Goal: Transaction & Acquisition: Subscribe to service/newsletter

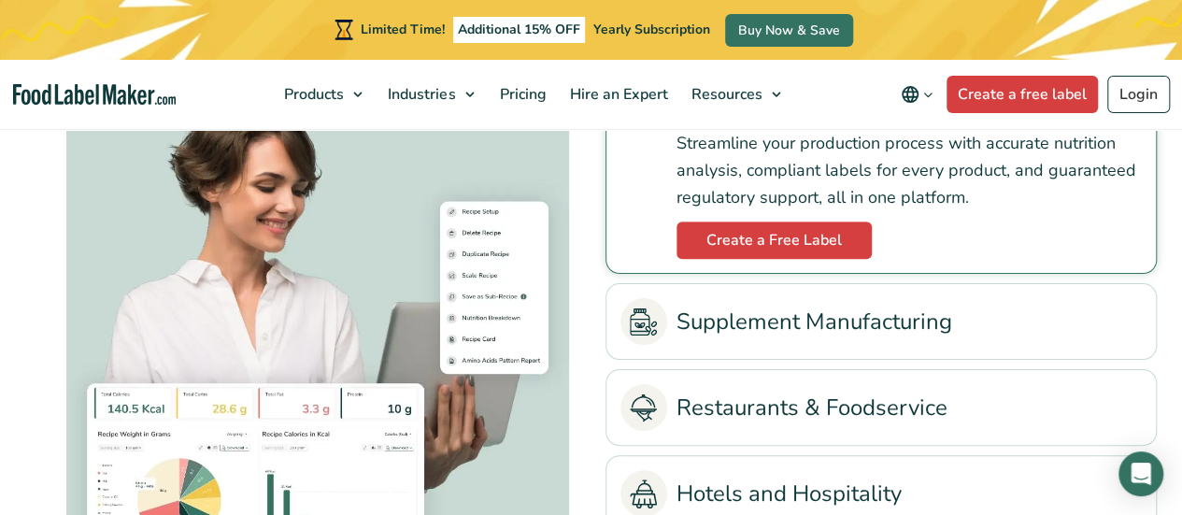
scroll to position [4077, 0]
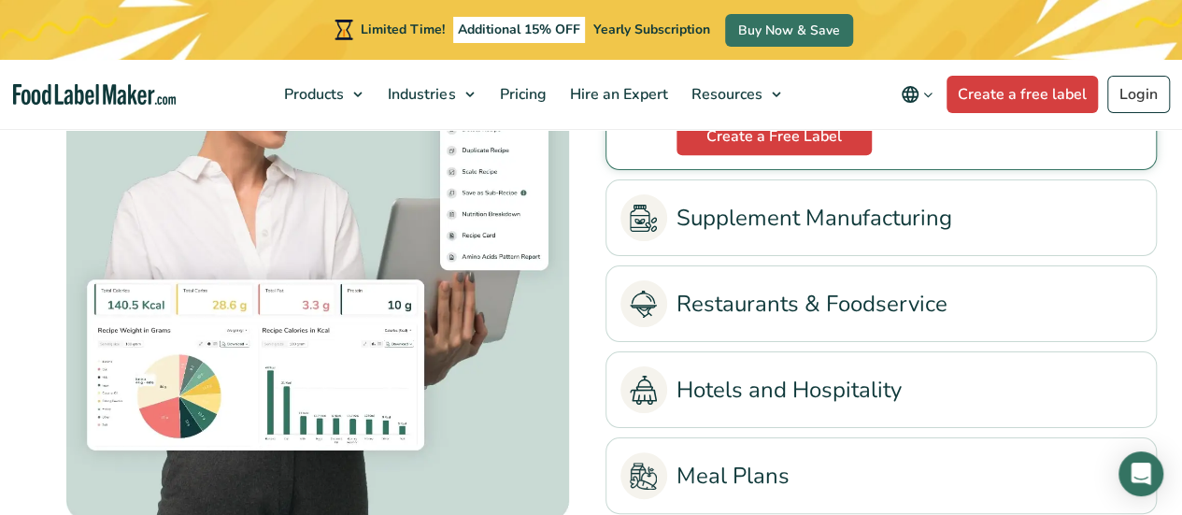
click at [971, 313] on link "Restaurants & Foodservice" at bounding box center [880, 303] width 521 height 47
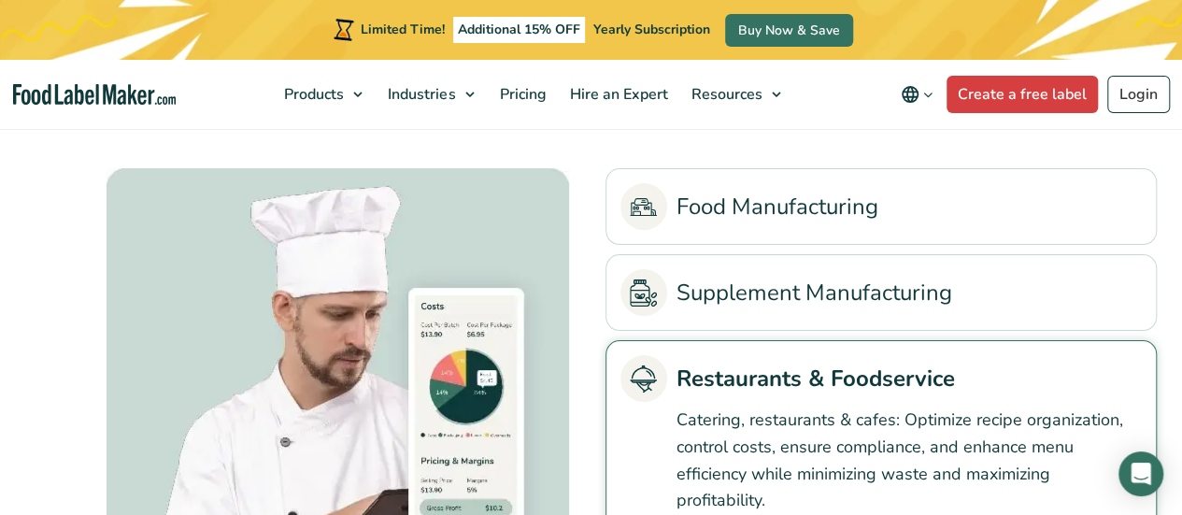
scroll to position [3868, 0]
click at [1019, 223] on link "Food Manufacturing" at bounding box center [880, 207] width 521 height 47
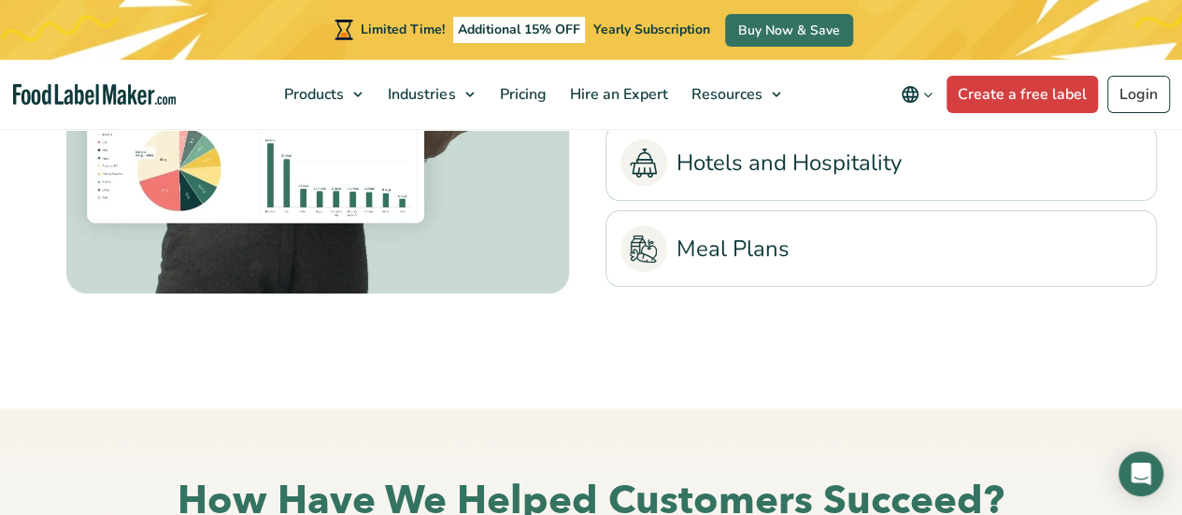
scroll to position [4314, 0]
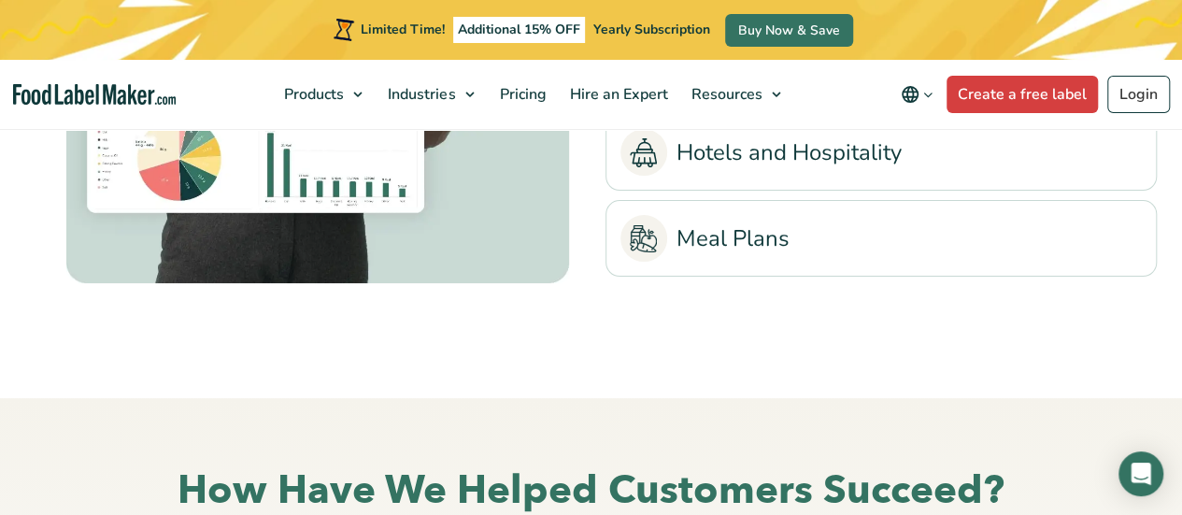
click at [1019, 223] on link "Meal Plans" at bounding box center [880, 238] width 521 height 47
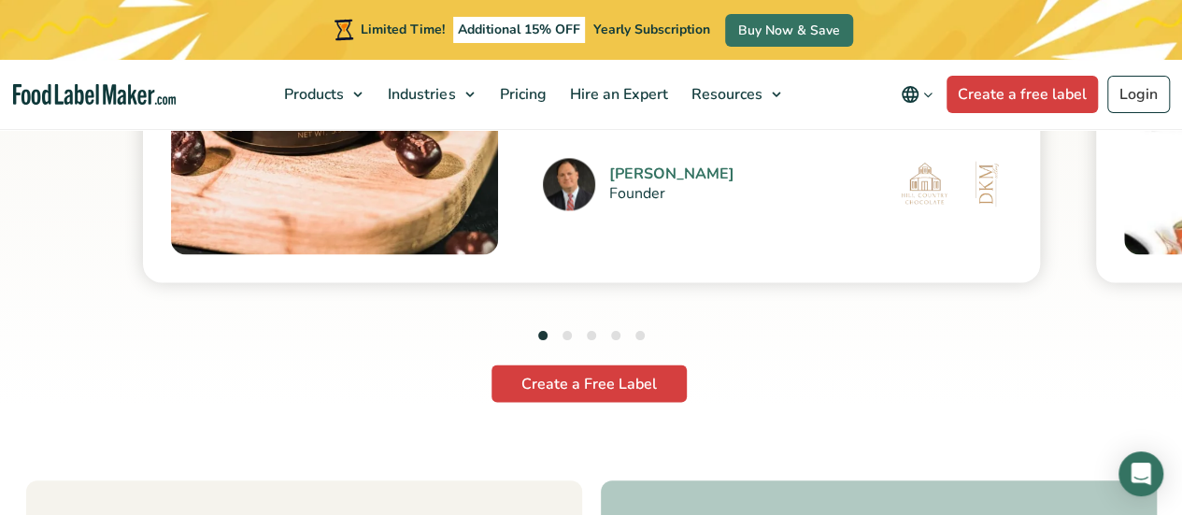
scroll to position [4968, 0]
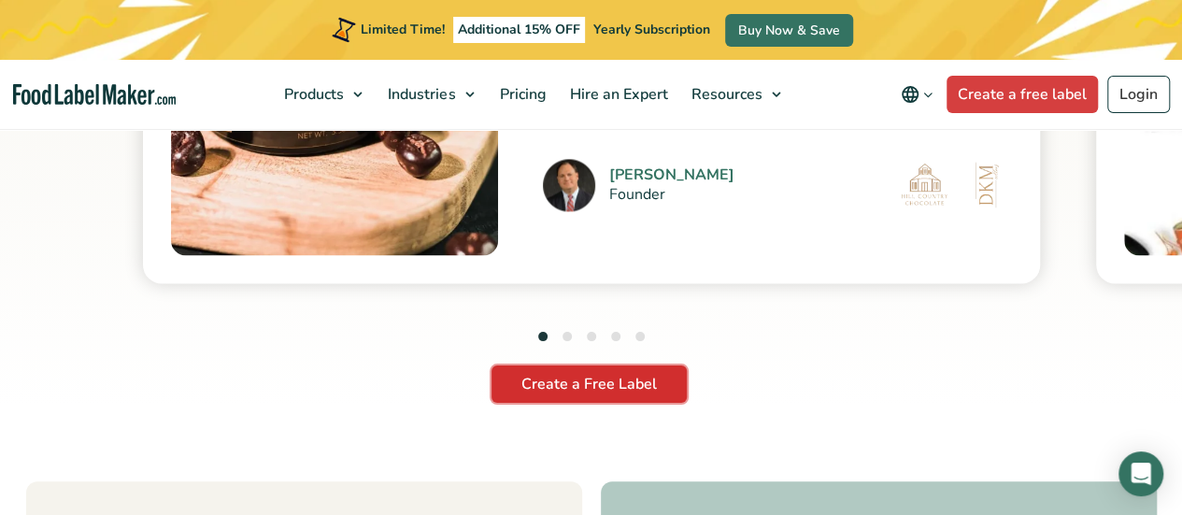
click at [574, 382] on link "Create a Free Label" at bounding box center [588, 383] width 195 height 37
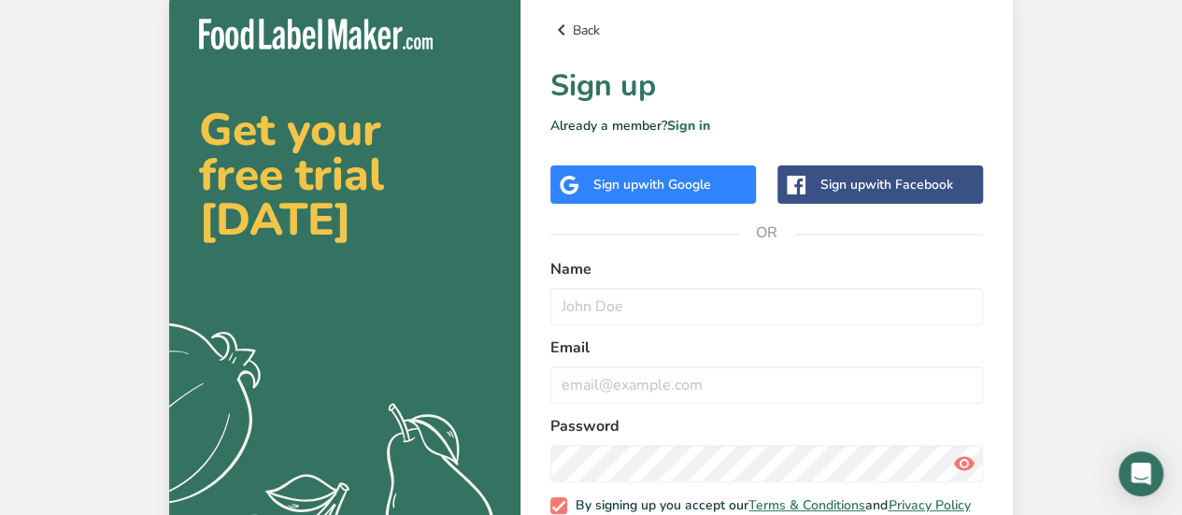
click at [587, 35] on link "Back" at bounding box center [766, 30] width 432 height 22
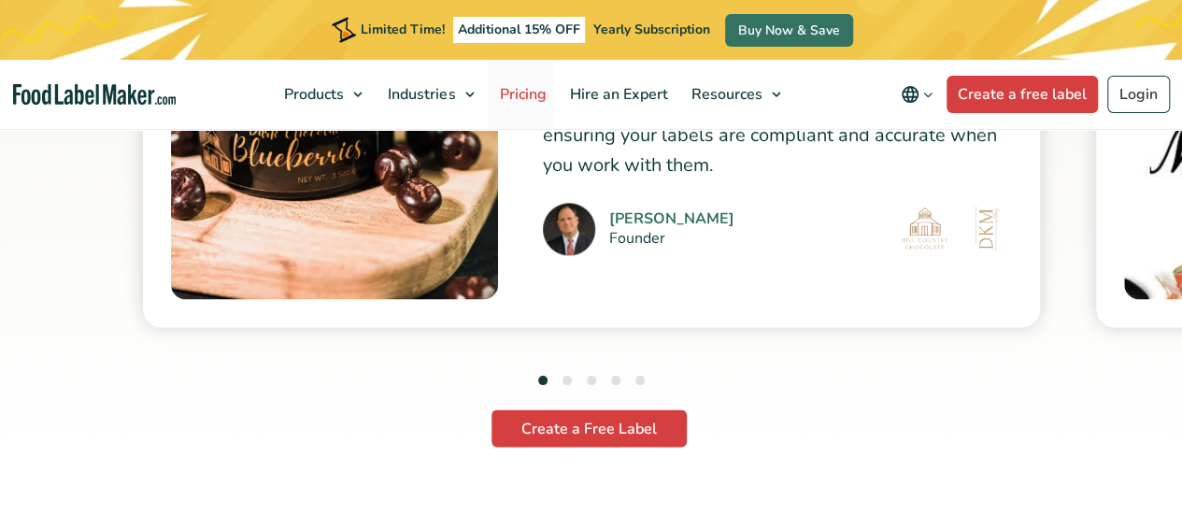
click at [528, 90] on span "Pricing" at bounding box center [520, 94] width 54 height 21
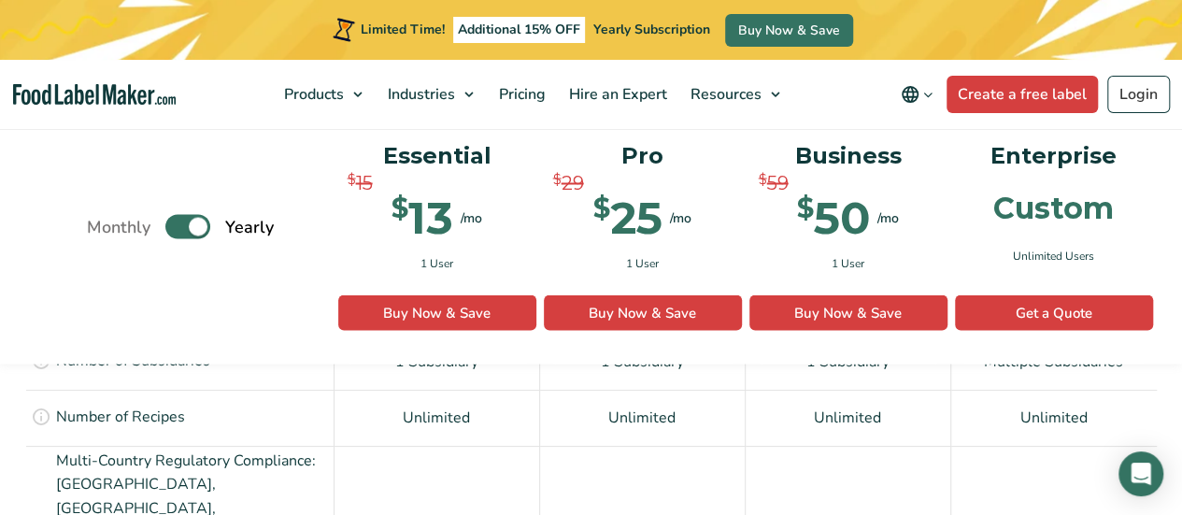
scroll to position [1588, 0]
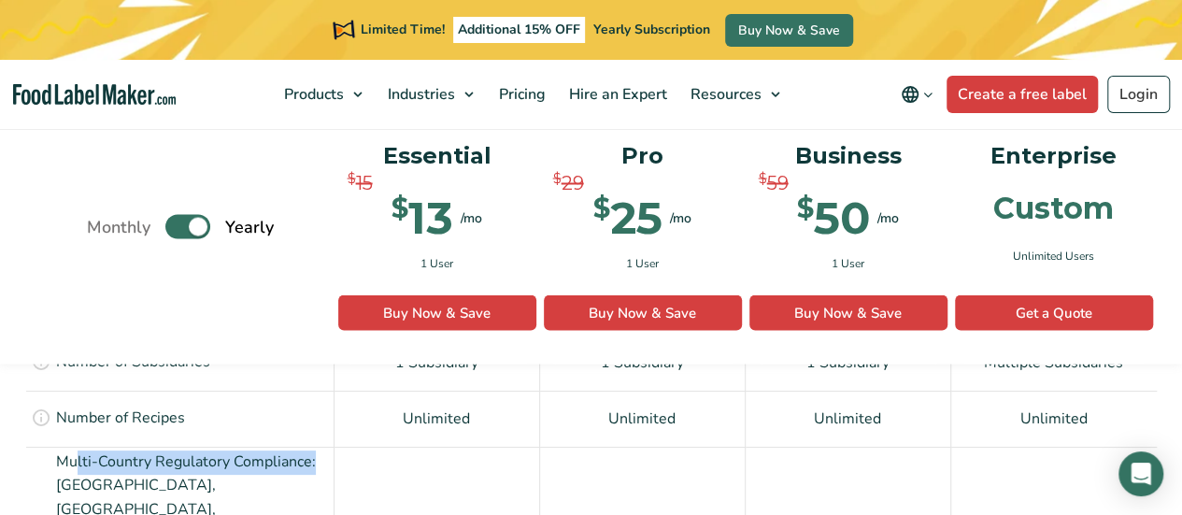
drag, startPoint x: 106, startPoint y: 441, endPoint x: 271, endPoint y: 459, distance: 165.4
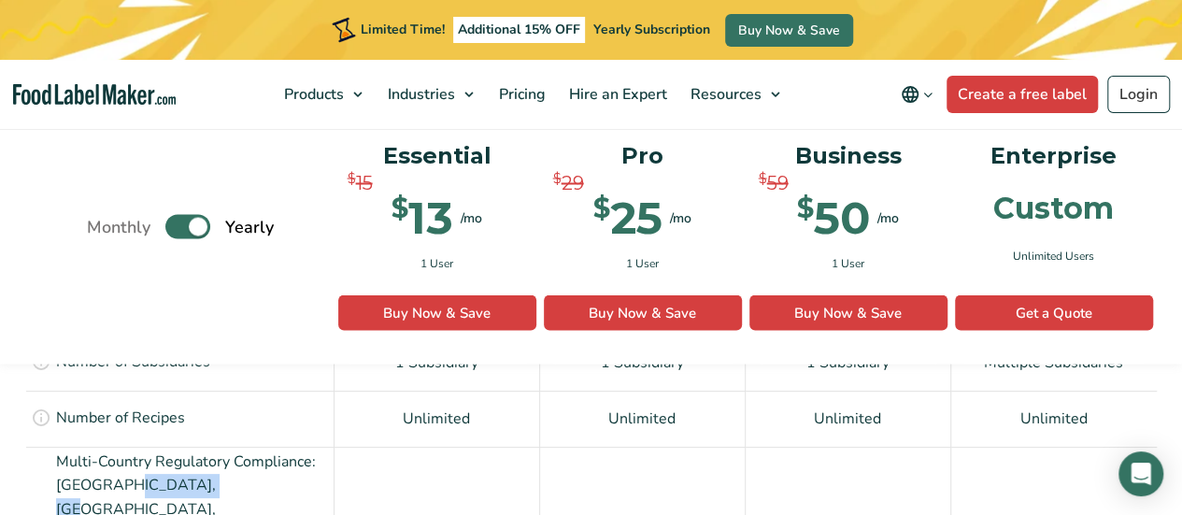
drag, startPoint x: 129, startPoint y: 459, endPoint x: 211, endPoint y: 462, distance: 82.3
drag, startPoint x: 278, startPoint y: 465, endPoint x: 321, endPoint y: 499, distance: 54.6
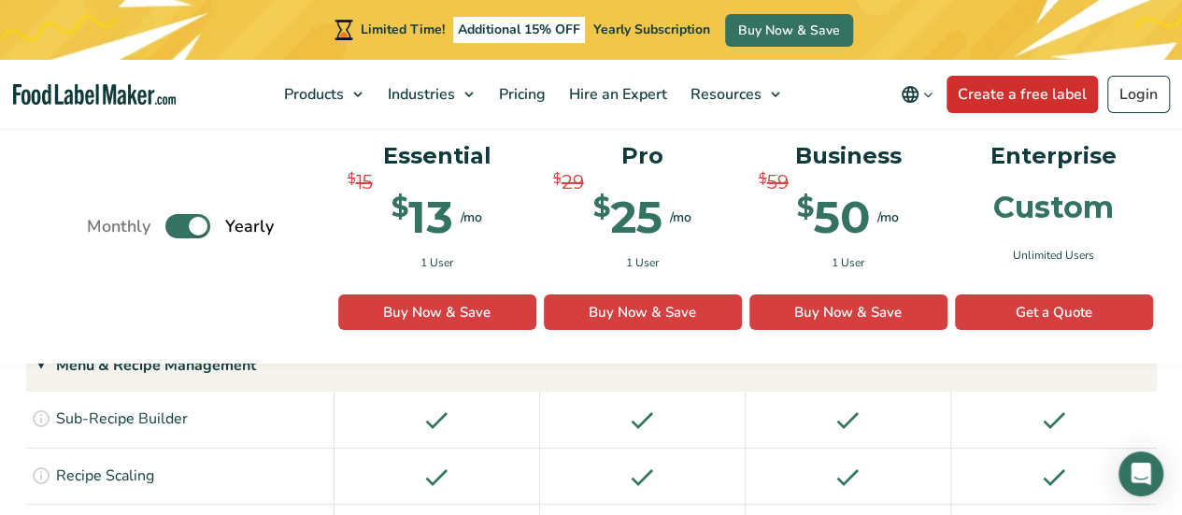
scroll to position [2709, 0]
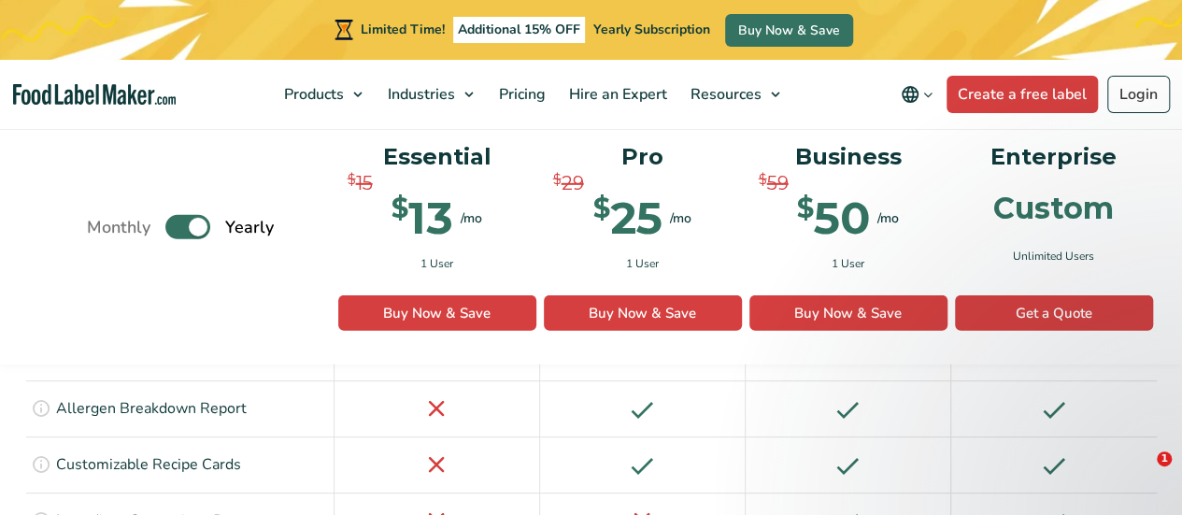
click at [932, 96] on icon "Change language" at bounding box center [928, 95] width 14 height 14
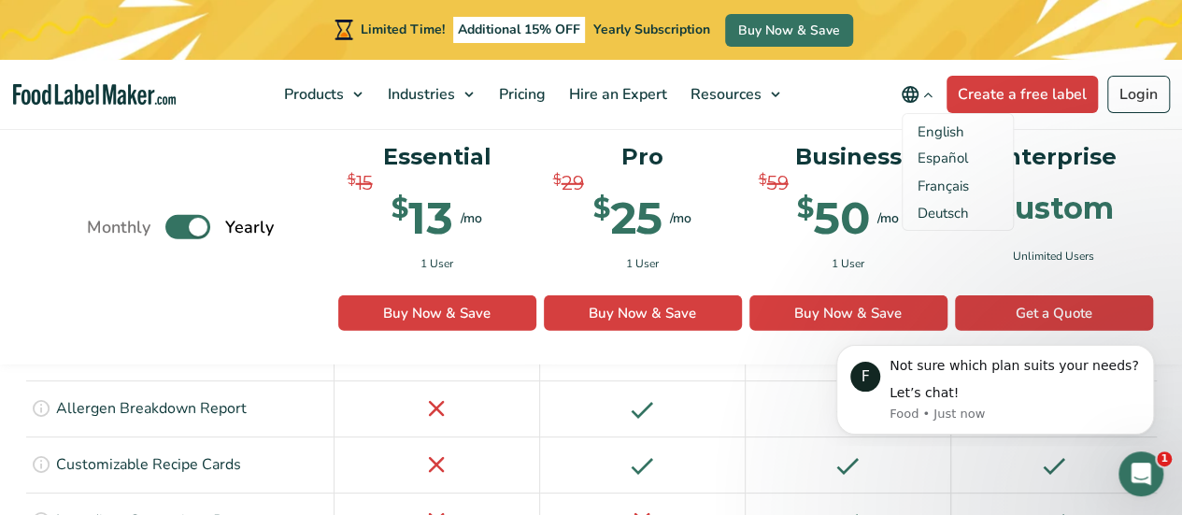
scroll to position [0, 0]
click at [932, 96] on icon "Change language" at bounding box center [928, 95] width 14 height 14
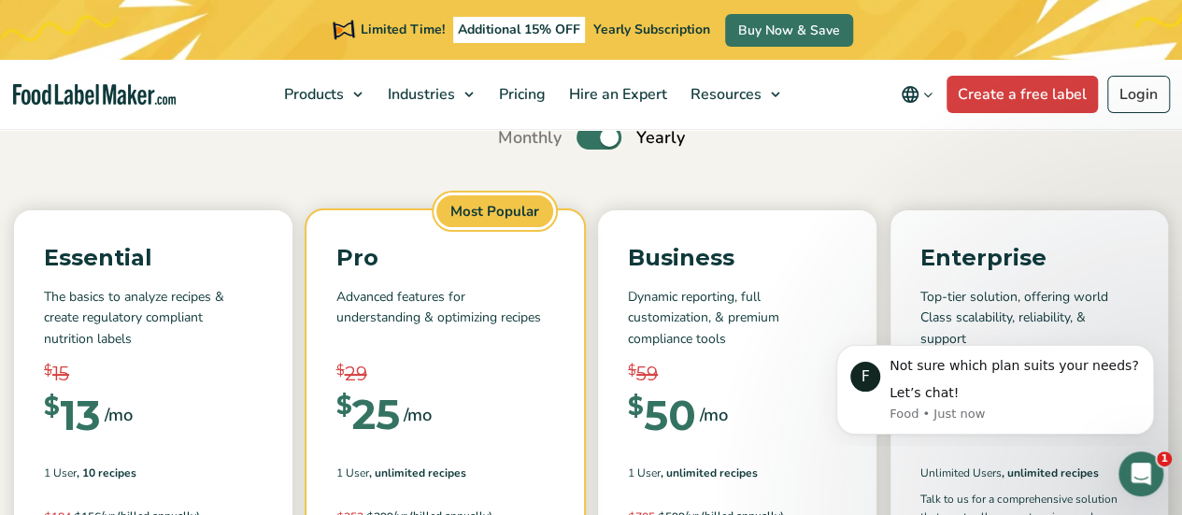
scroll to position [280, 0]
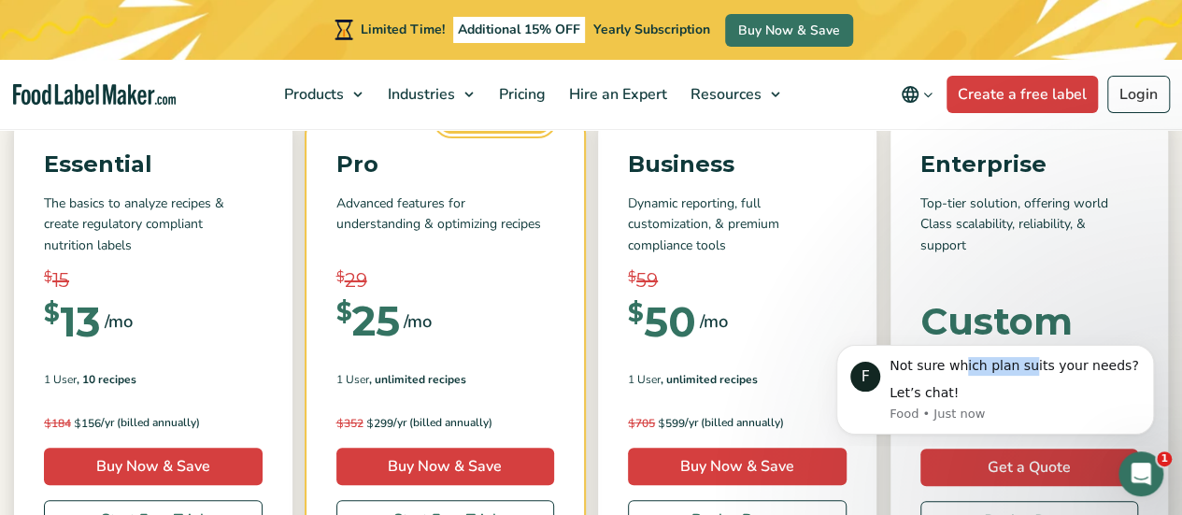
drag, startPoint x: 966, startPoint y: 370, endPoint x: 1185, endPoint y: 307, distance: 228.3
click at [1181, 328] on html "F Not sure which plan suits your needs? Let’s chat! Food • Just now" at bounding box center [995, 387] width 374 height 118
click at [1131, 354] on div "F Not sure which plan suits your needs? Let’s chat! Food • Just now" at bounding box center [995, 390] width 318 height 90
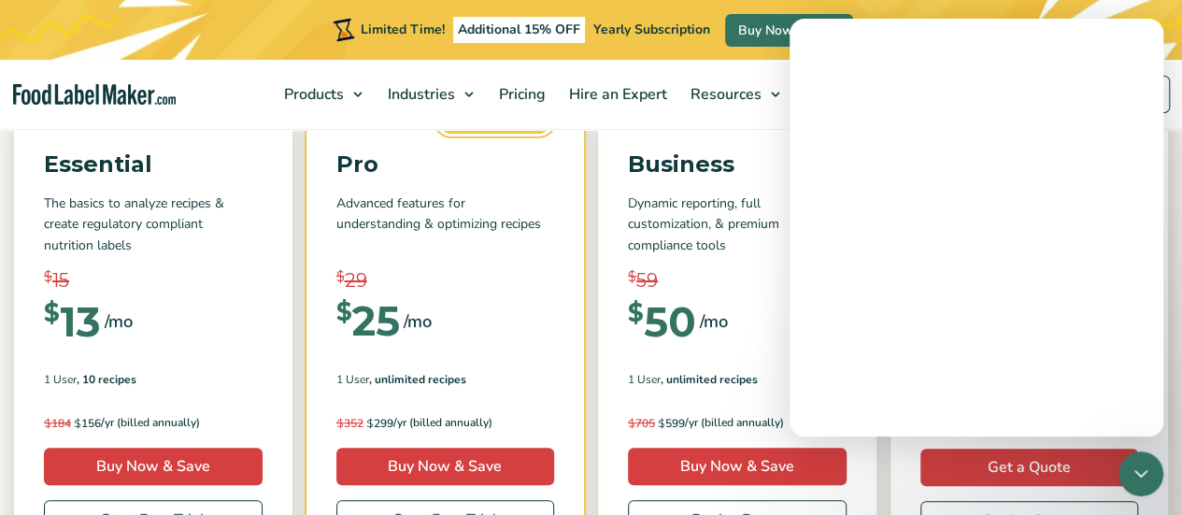
scroll to position [0, 0]
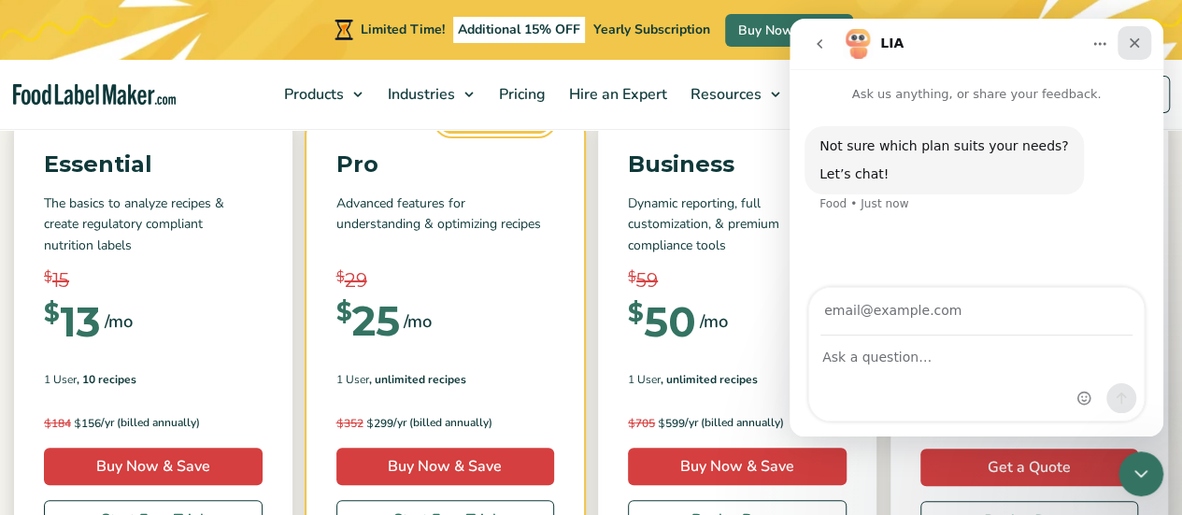
click at [1142, 40] on div "Close" at bounding box center [1134, 43] width 34 height 34
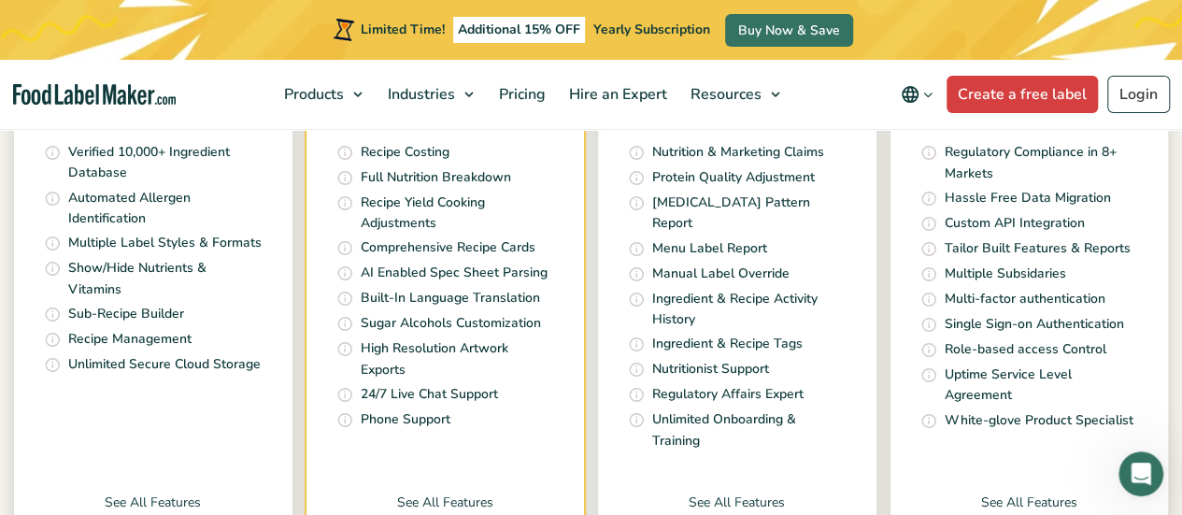
scroll to position [747, 0]
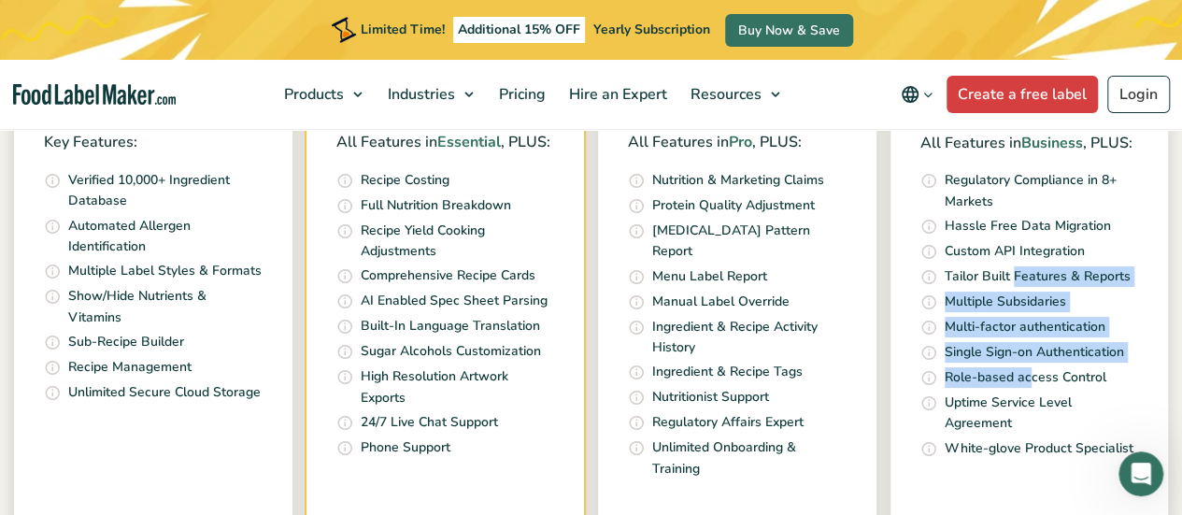
drag, startPoint x: 1018, startPoint y: 298, endPoint x: 1029, endPoint y: 371, distance: 73.7
click at [1029, 371] on ul "US (FDA), Canada (CFIA), Mexico (COFEPRIS), UK (FSA), EU (DG_SANTE), Australia …" at bounding box center [1029, 315] width 219 height 290
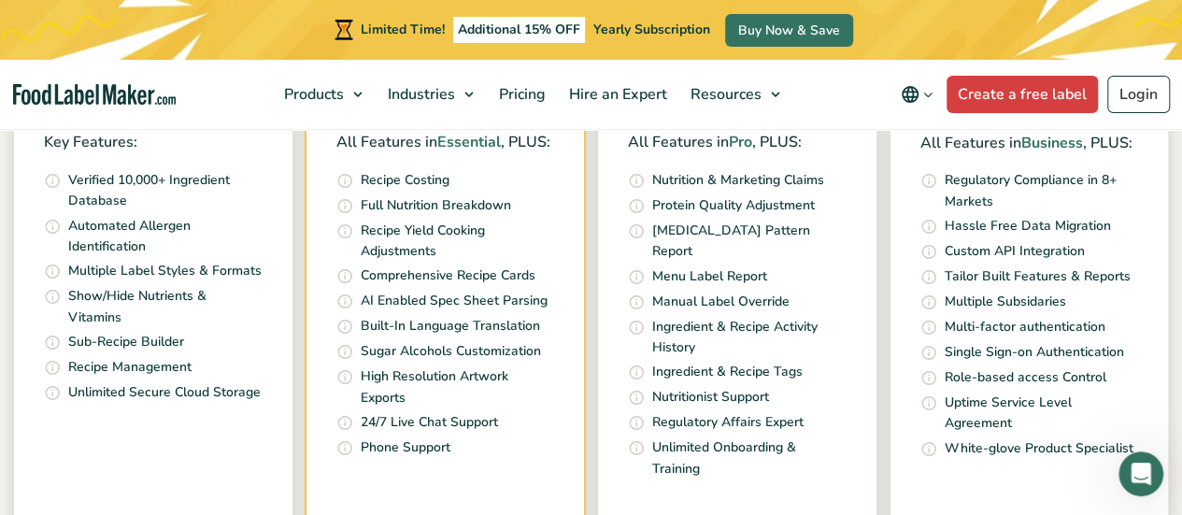
click at [1011, 205] on p "Regulatory Compliance in 8+ Markets" at bounding box center [1041, 191] width 194 height 42
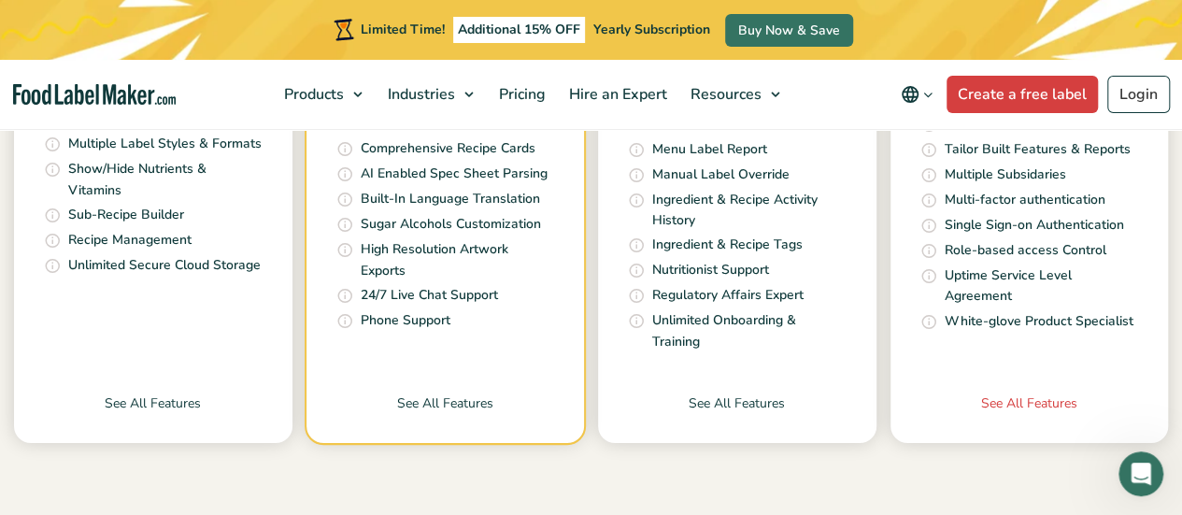
scroll to position [934, 0]
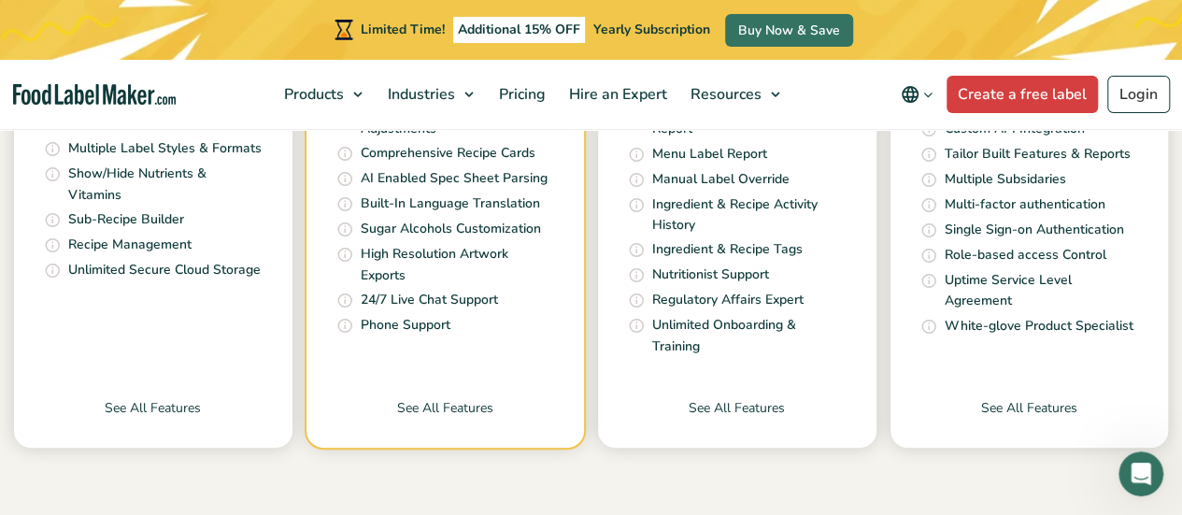
scroll to position [841, 0]
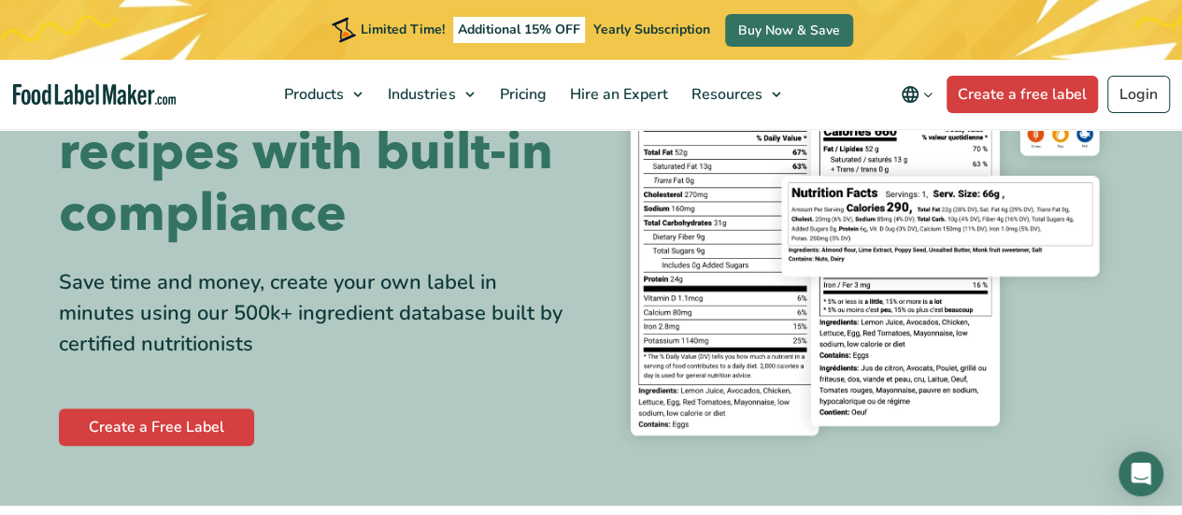
scroll to position [154, 0]
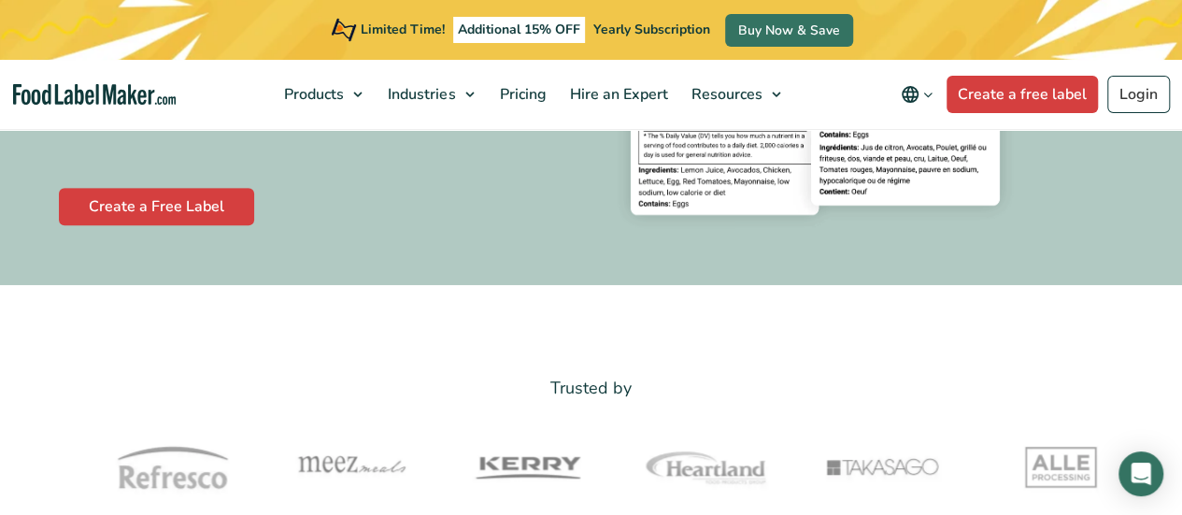
scroll to position [374, 0]
